Goal: Task Accomplishment & Management: Use online tool/utility

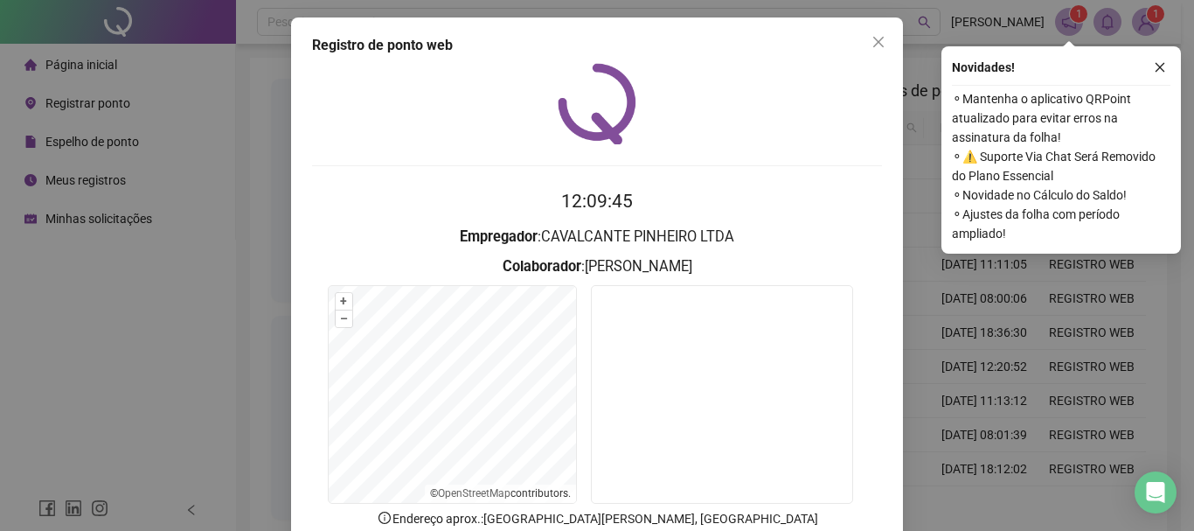
scroll to position [114, 0]
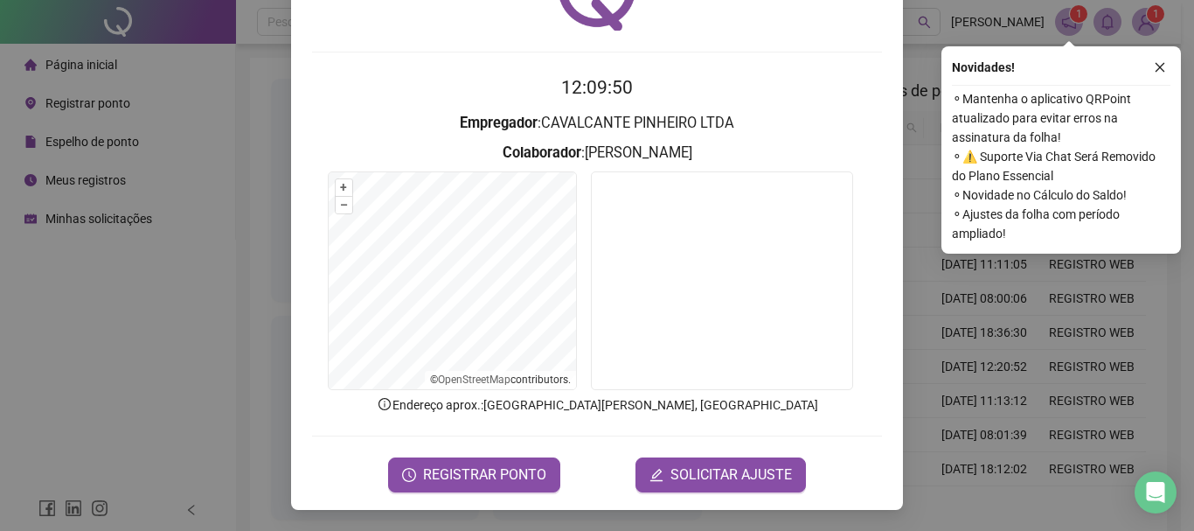
click at [732, 129] on h3 "Empregador : CAVALCANTE PINHEIRO LTDA" at bounding box center [597, 123] width 570 height 23
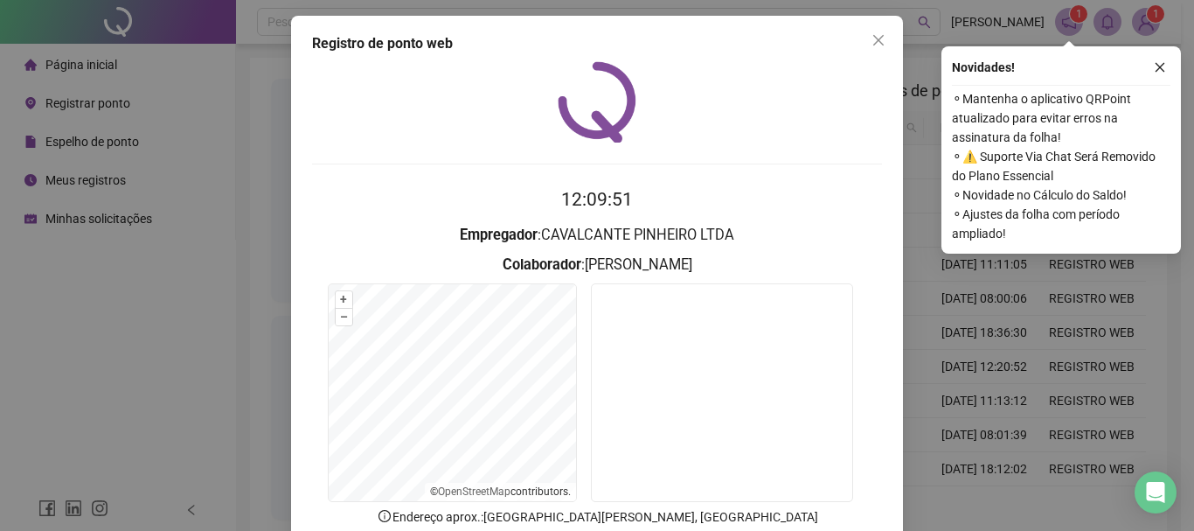
scroll to position [0, 0]
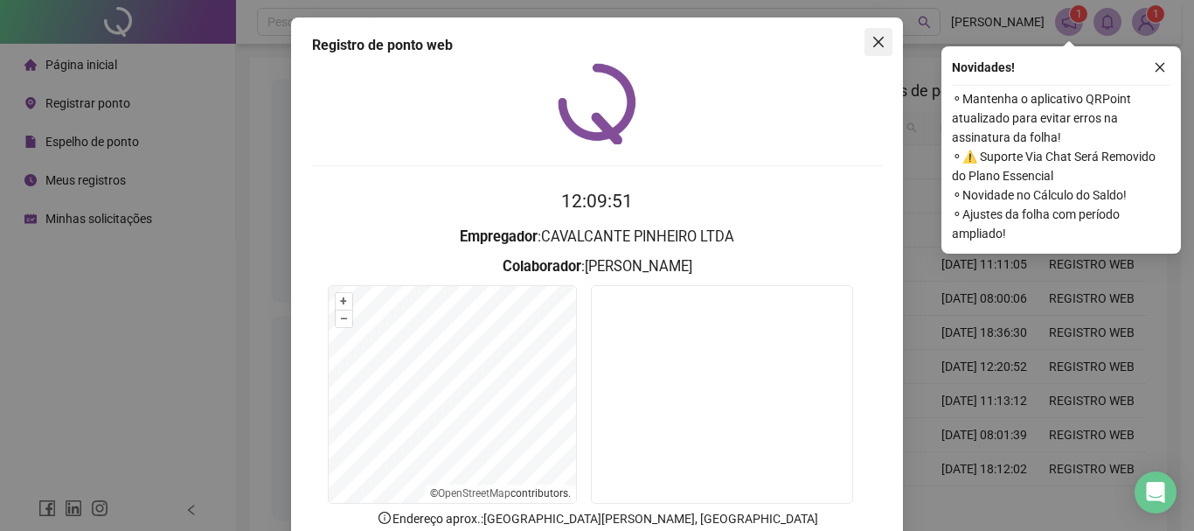
click at [874, 47] on icon "close" at bounding box center [879, 42] width 14 height 14
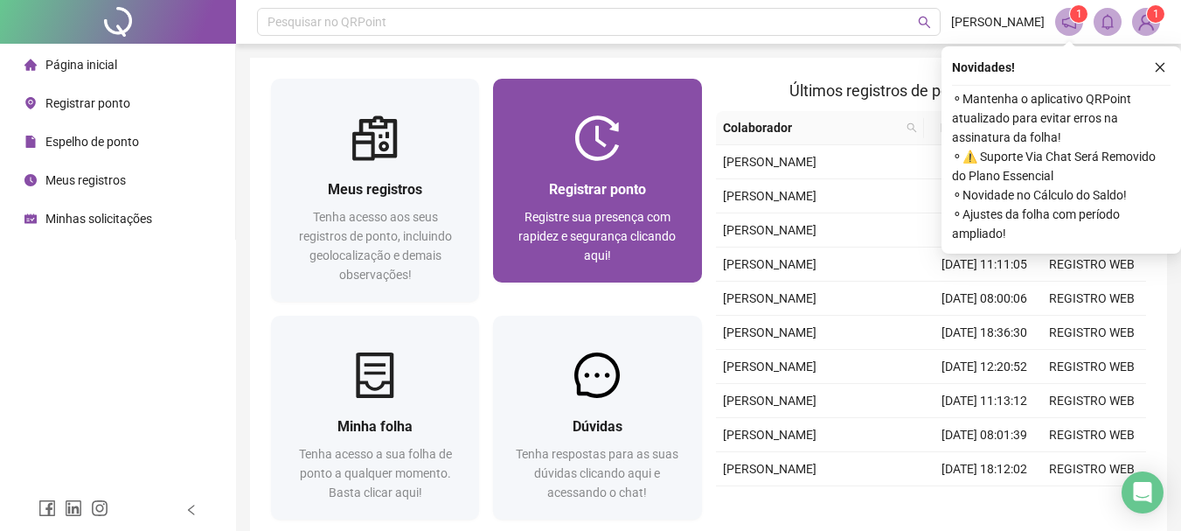
click at [650, 163] on div "Registrar ponto Registre sua presença com rapidez e segurança clicando aqui!" at bounding box center [597, 222] width 208 height 122
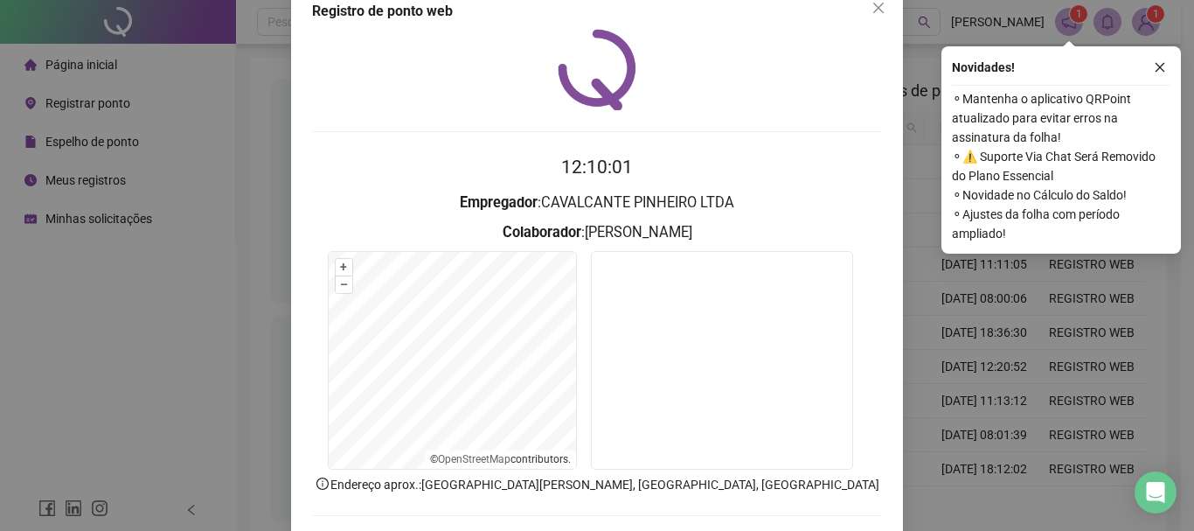
scroll to position [59, 0]
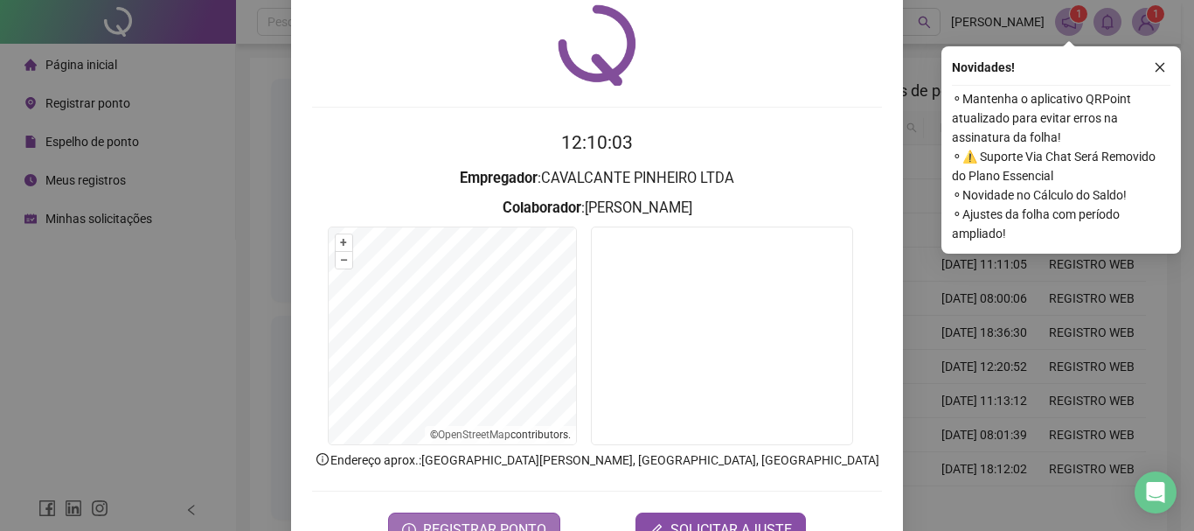
click at [505, 512] on button "REGISTRAR PONTO" at bounding box center [474, 529] width 172 height 35
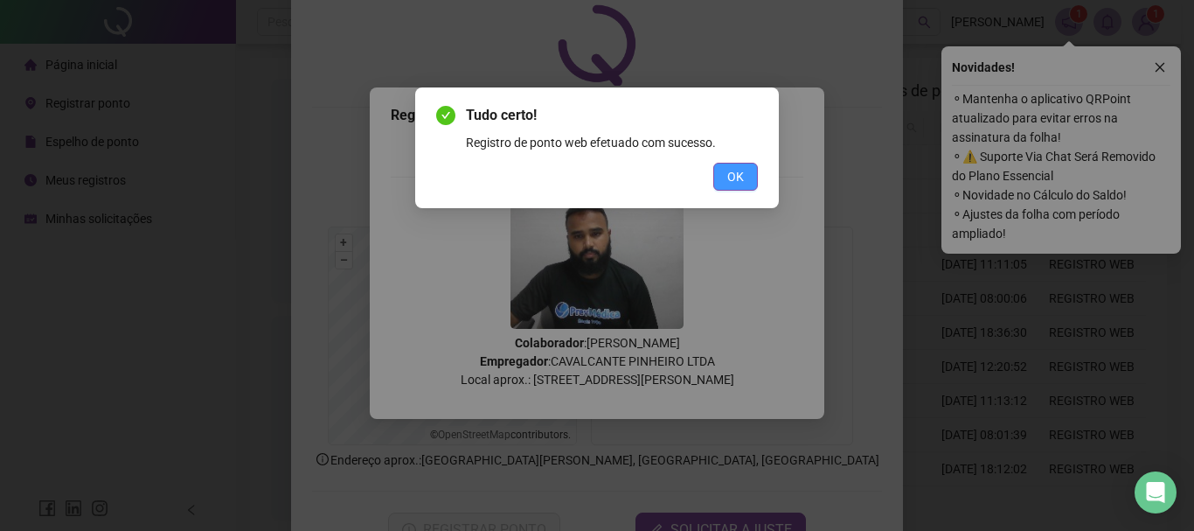
click at [749, 175] on button "OK" at bounding box center [735, 177] width 45 height 28
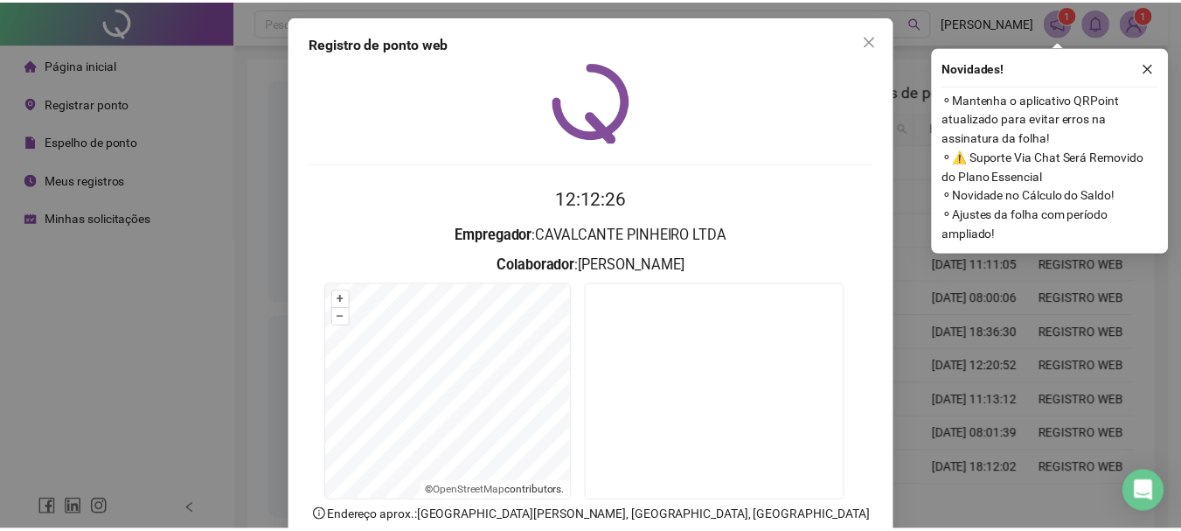
scroll to position [0, 0]
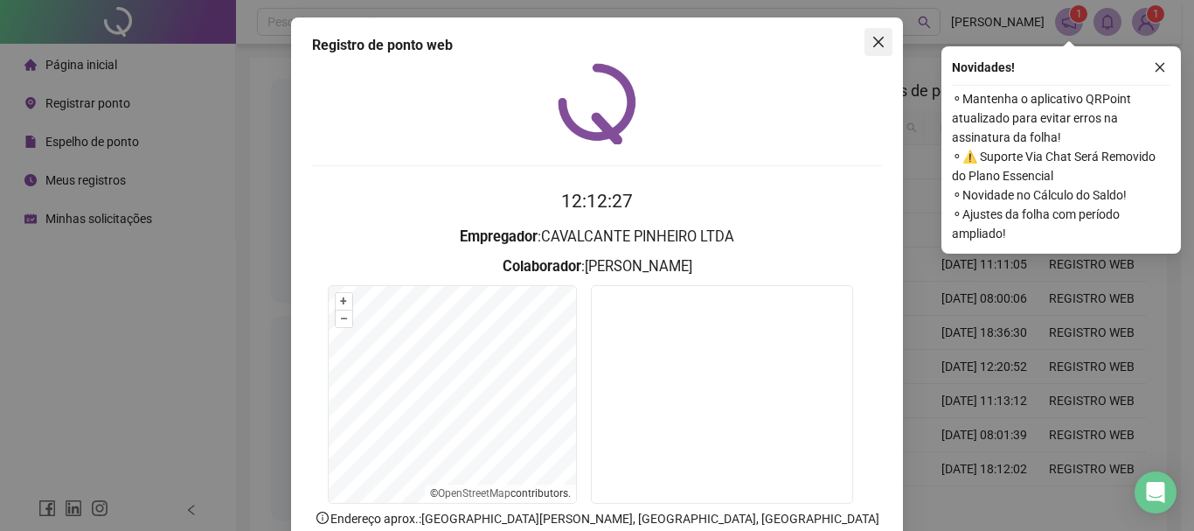
click at [874, 45] on icon "close" at bounding box center [879, 42] width 14 height 14
